Goal: Task Accomplishment & Management: Manage account settings

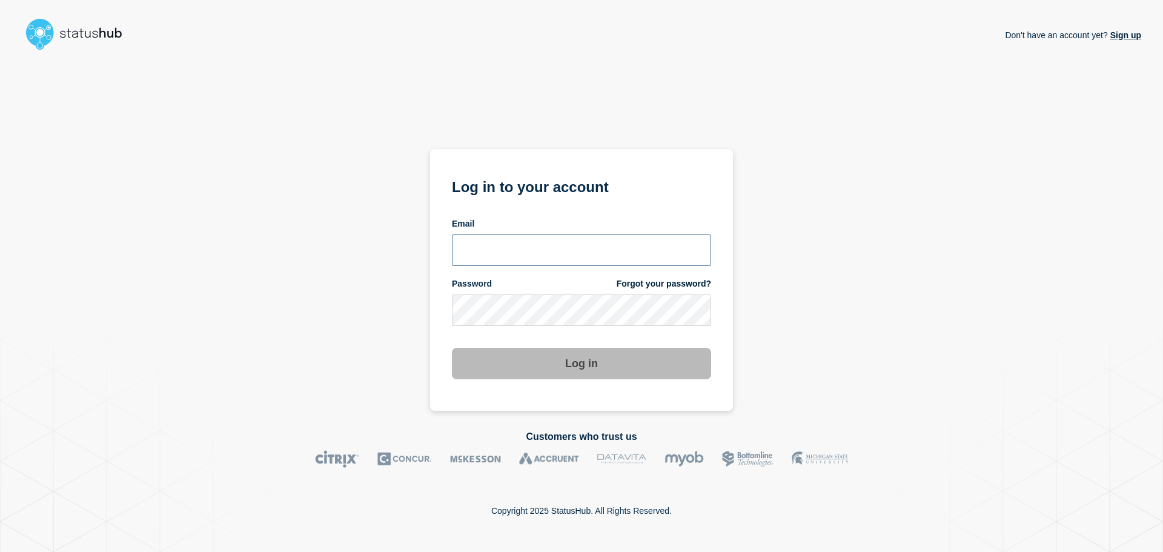
type input "[EMAIL_ADDRESS][DOMAIN_NAME]"
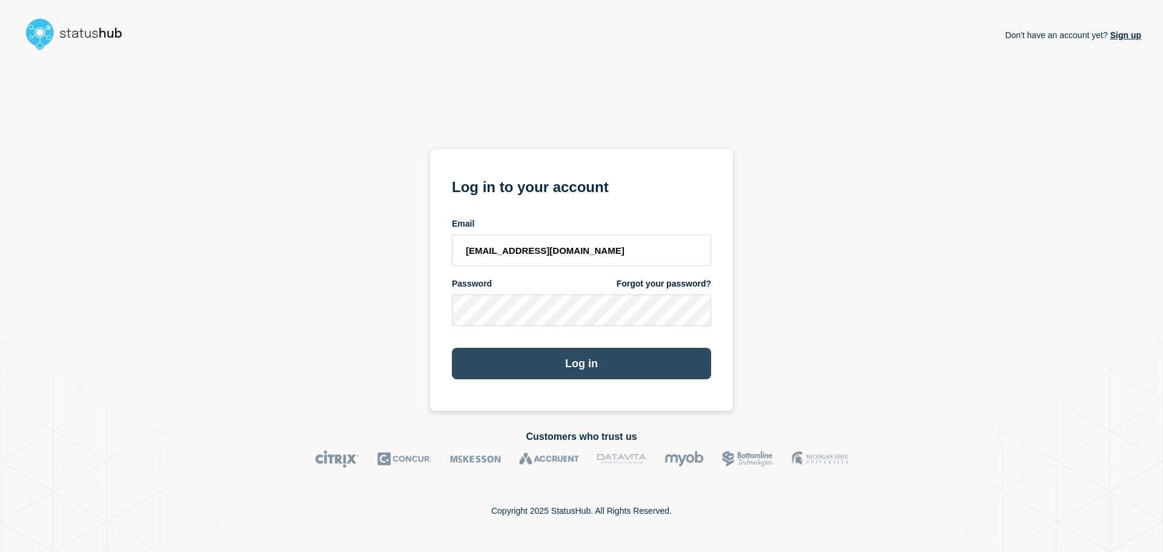
click at [595, 360] on button "Log in" at bounding box center [581, 363] width 259 height 31
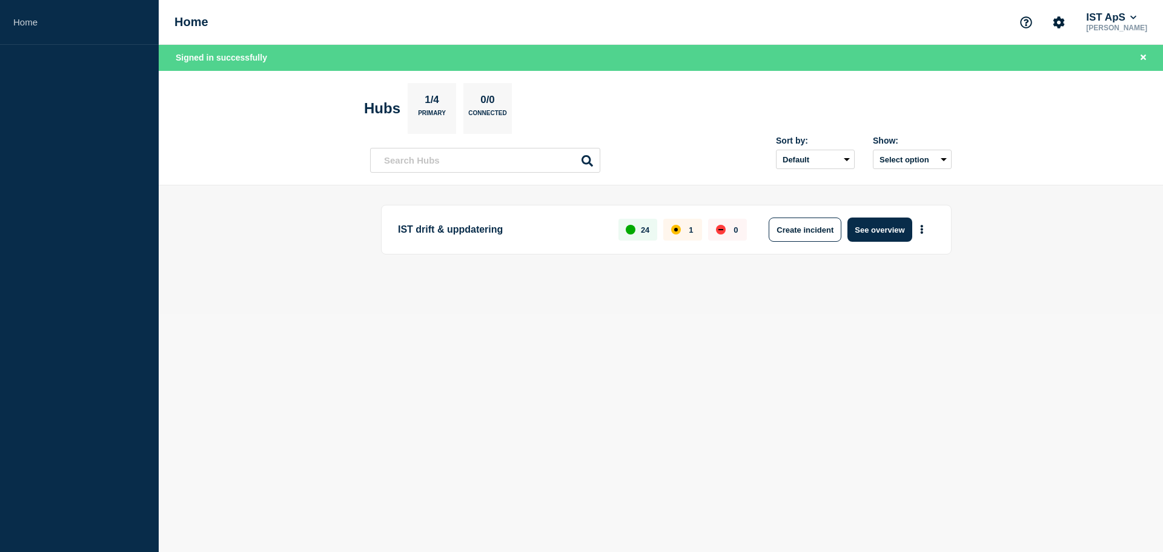
click at [676, 225] on div "affected" at bounding box center [676, 230] width 10 height 10
click at [878, 233] on button "See overview" at bounding box center [879, 229] width 64 height 24
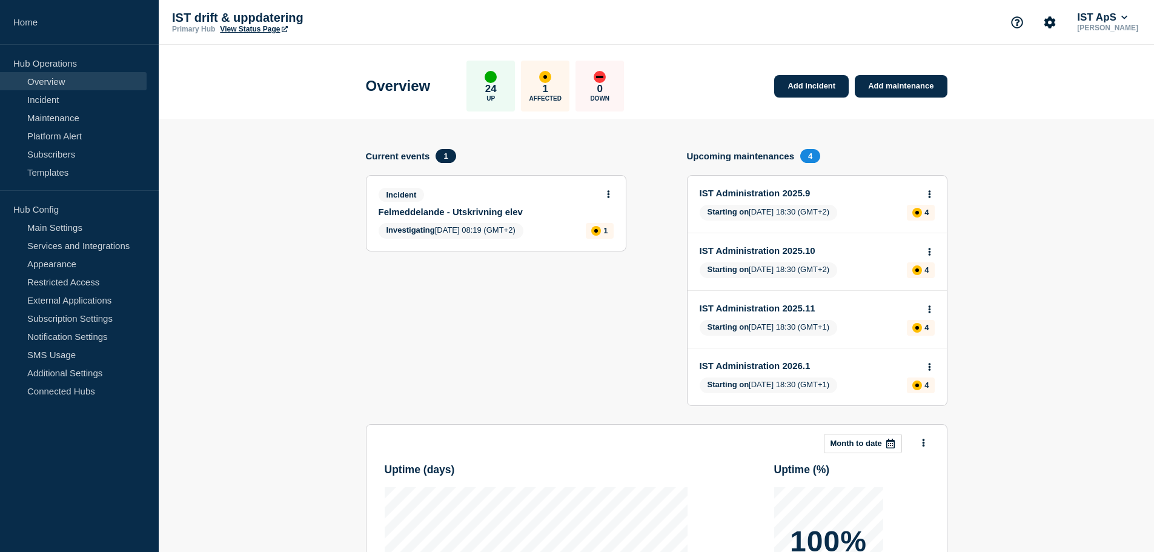
click at [497, 213] on link "Felmeddelande - Utskrivning elev" at bounding box center [488, 212] width 219 height 10
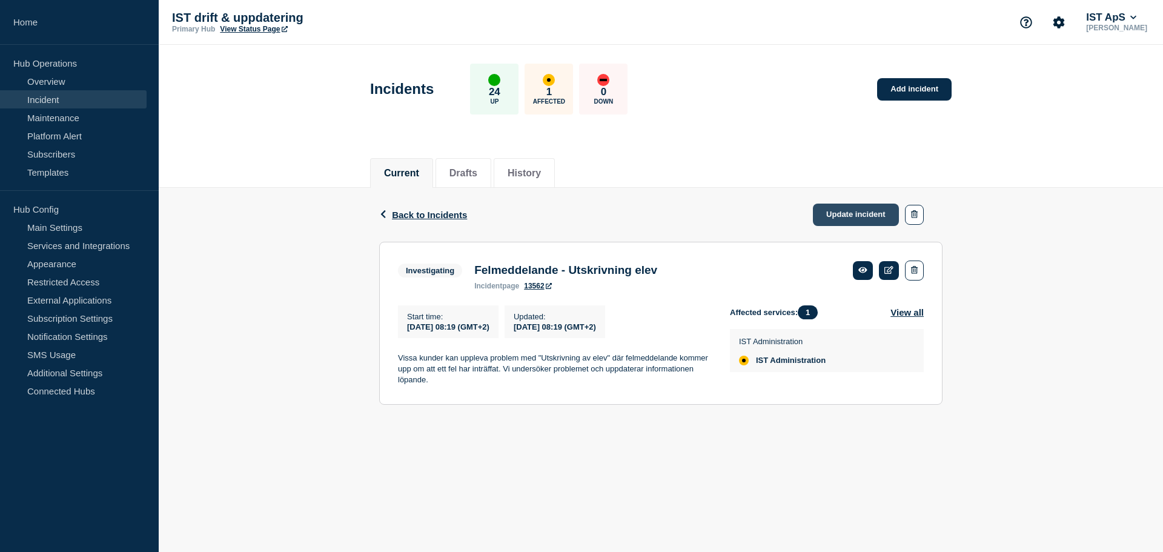
click at [862, 217] on link "Update incident" at bounding box center [856, 214] width 86 height 22
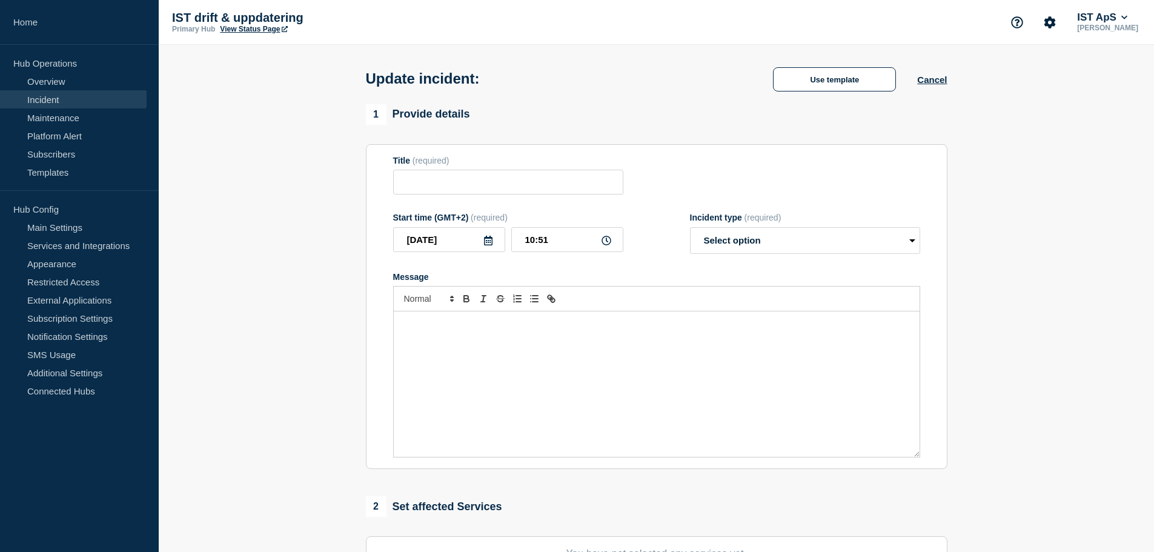
type input "Felmeddelande - Utskrivning elev"
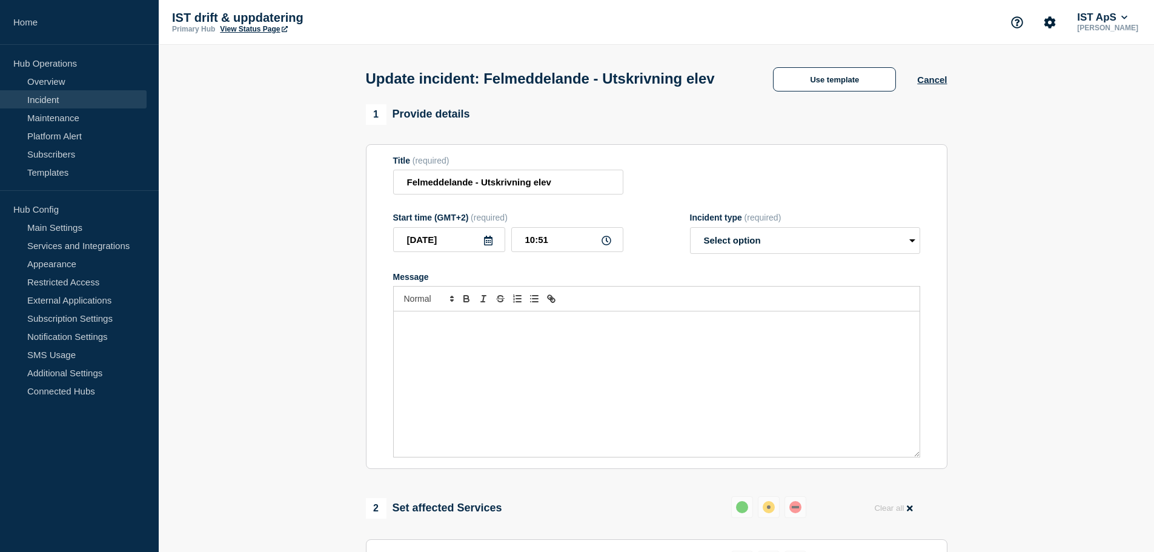
click at [534, 371] on div "Message" at bounding box center [657, 383] width 526 height 145
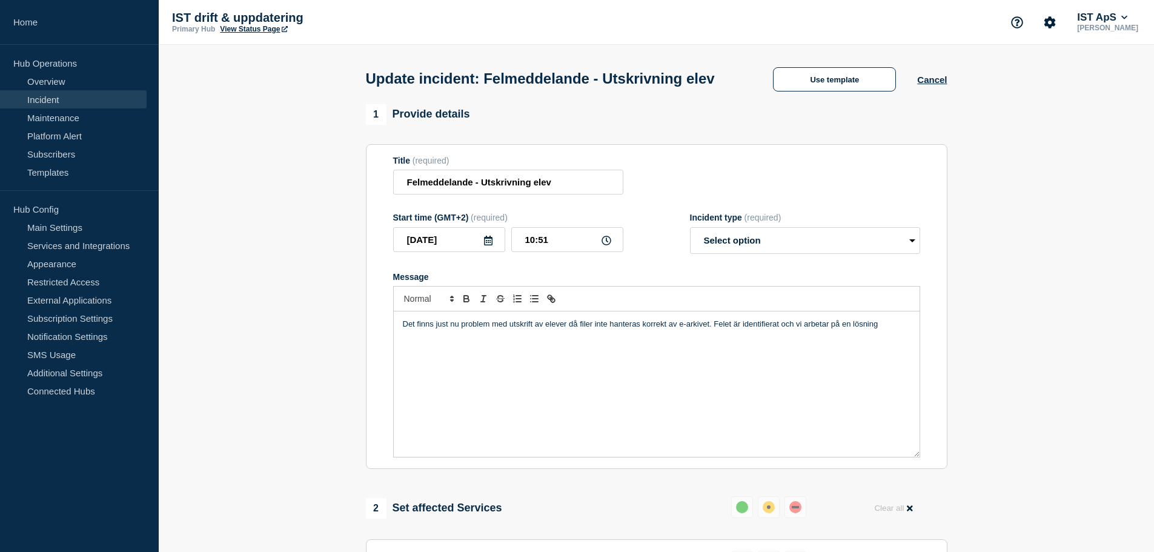
click at [623, 329] on p "Det finns just nu problem med utskrift av elever då filer inte hanteras korrekt…" at bounding box center [657, 324] width 508 height 11
drag, startPoint x: 641, startPoint y: 345, endPoint x: 817, endPoint y: 360, distance: 176.9
click at [817, 360] on div "Felet med utskrift av elever är identifierat och vi arbetar på en lösning tills…" at bounding box center [657, 383] width 526 height 145
click at [789, 254] on select "Select option Investigating Identified Monitoring Resolved" at bounding box center [805, 240] width 230 height 27
select select "investigating"
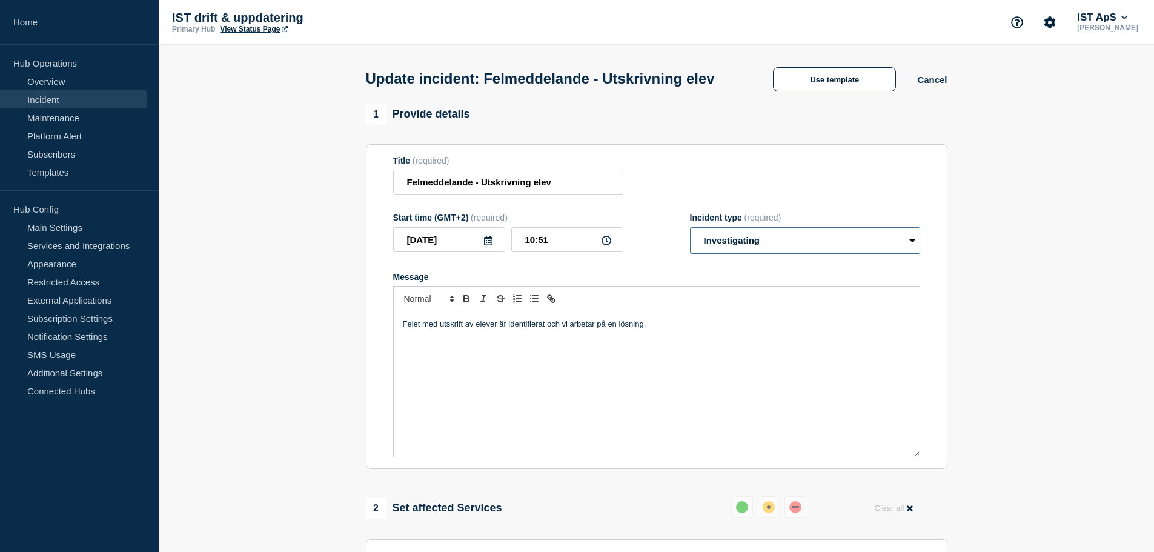
click at [690, 250] on select "Select option Investigating Identified Monitoring Resolved" at bounding box center [805, 240] width 230 height 27
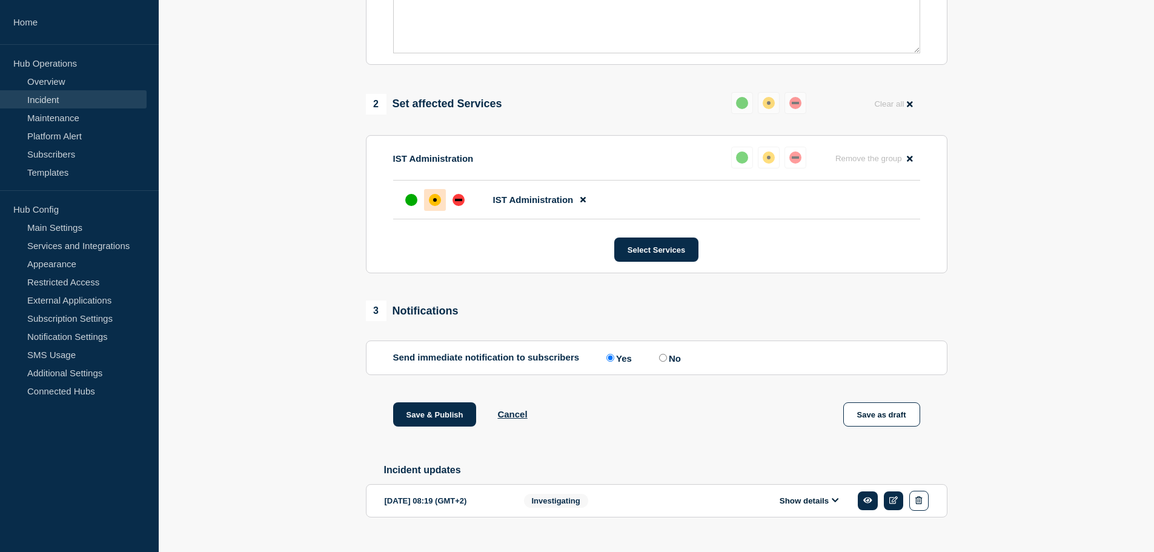
scroll to position [424, 0]
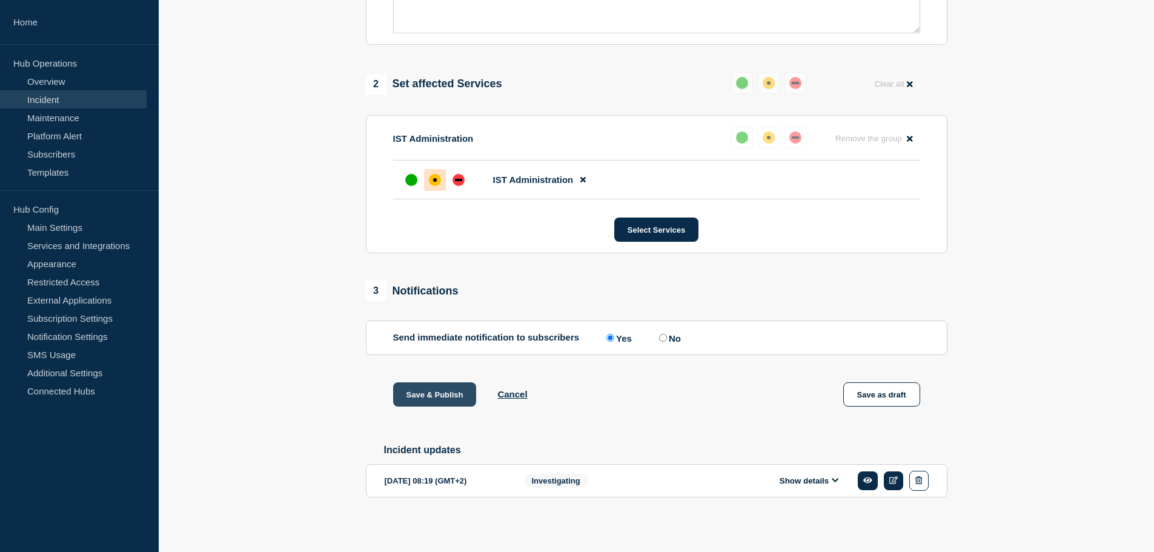
click at [443, 406] on button "Save & Publish" at bounding box center [435, 394] width 84 height 24
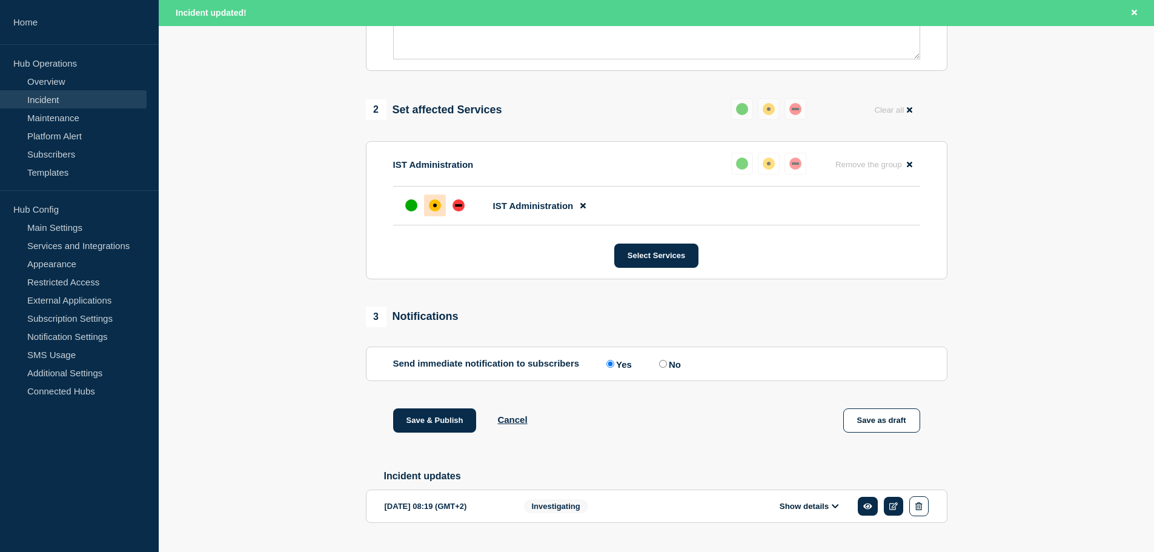
scroll to position [450, 0]
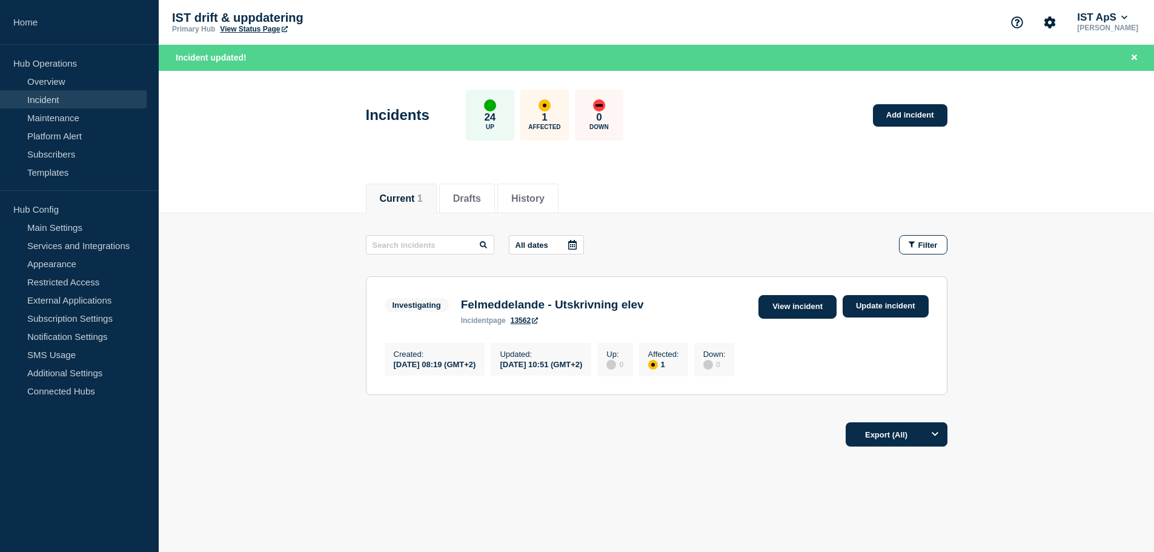
click at [812, 314] on link "View incident" at bounding box center [797, 307] width 78 height 24
